Goal: Communication & Community: Ask a question

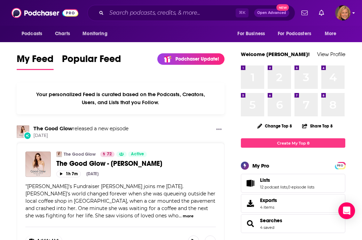
click at [354, 14] on icon "Show profile menu" at bounding box center [353, 13] width 2 height 1
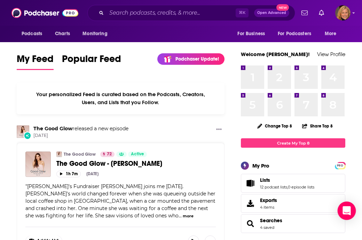
click at [345, 212] on icon "Open Intercom Messenger" at bounding box center [346, 210] width 8 height 9
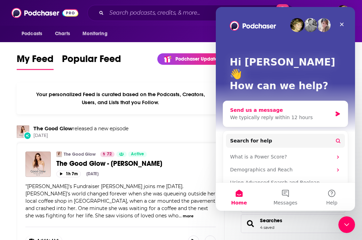
click at [260, 114] on div "We typically reply within 12 hours" at bounding box center [281, 117] width 102 height 7
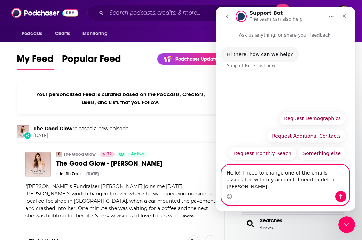
drag, startPoint x: 323, startPoint y: 186, endPoint x: 302, endPoint y: 186, distance: 20.9
click at [302, 186] on textarea "Hello! I need to change one of the emails associated with my account. I need to…" at bounding box center [285, 178] width 127 height 26
paste textarea "[PERSON_NAME][EMAIL_ADDRESS][PERSON_NAME][DOMAIN_NAME]"
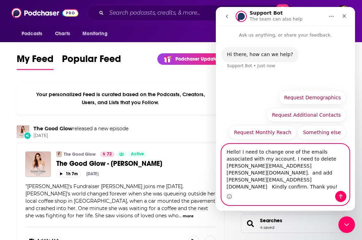
type textarea "Hello! I need to change one of the emails associated with my account. I need to…"
click at [340, 196] on icon "Send a message…" at bounding box center [341, 196] width 4 height 5
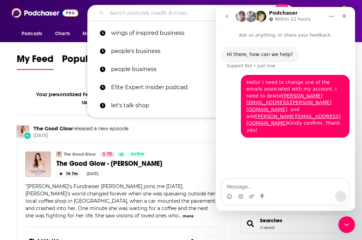
click at [145, 13] on input "Search podcasts, credits, & more..." at bounding box center [179, 12] width 147 height 11
type input "[PERSON_NAME][EMAIL_ADDRESS][PERSON_NAME][DOMAIN_NAME]"
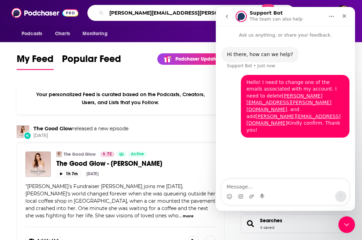
drag, startPoint x: 191, startPoint y: 16, endPoint x: 100, endPoint y: 14, distance: 91.5
click at [100, 14] on div "[PERSON_NAME][EMAIL_ADDRESS][PERSON_NAME][DOMAIN_NAME] Open Advanced New" at bounding box center [191, 13] width 208 height 16
type input "social 333"
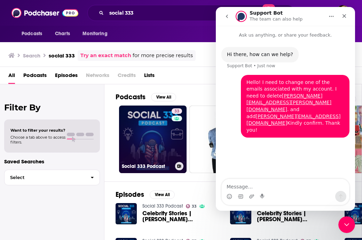
click at [147, 128] on link "33 Social 333 Podcast" at bounding box center [152, 138] width 67 height 67
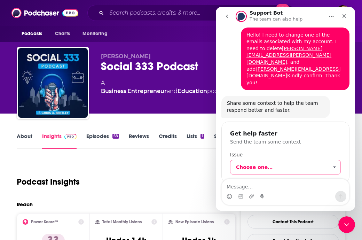
scroll to position [35, 0]
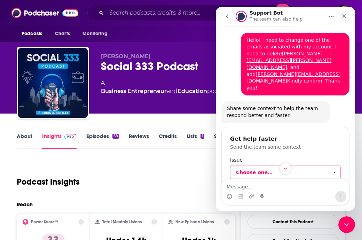
click at [252, 165] on span "Choose one…" at bounding box center [282, 172] width 92 height 14
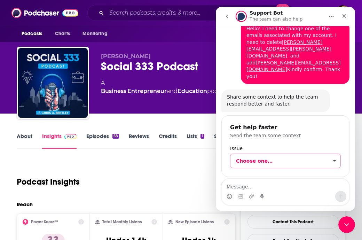
scroll to position [47, 0]
click at [255, 153] on span "Choose one…" at bounding box center [282, 160] width 92 height 14
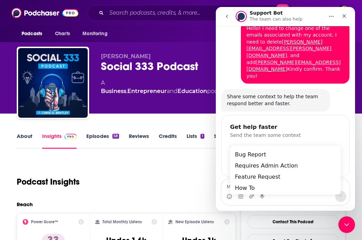
scroll to position [0, 0]
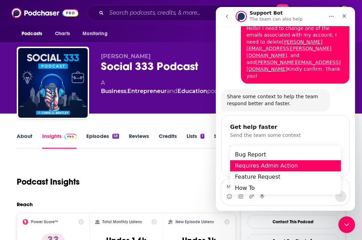
click at [253, 168] on div "Requires Admin Action" at bounding box center [285, 165] width 111 height 11
